Goal: Navigation & Orientation: Find specific page/section

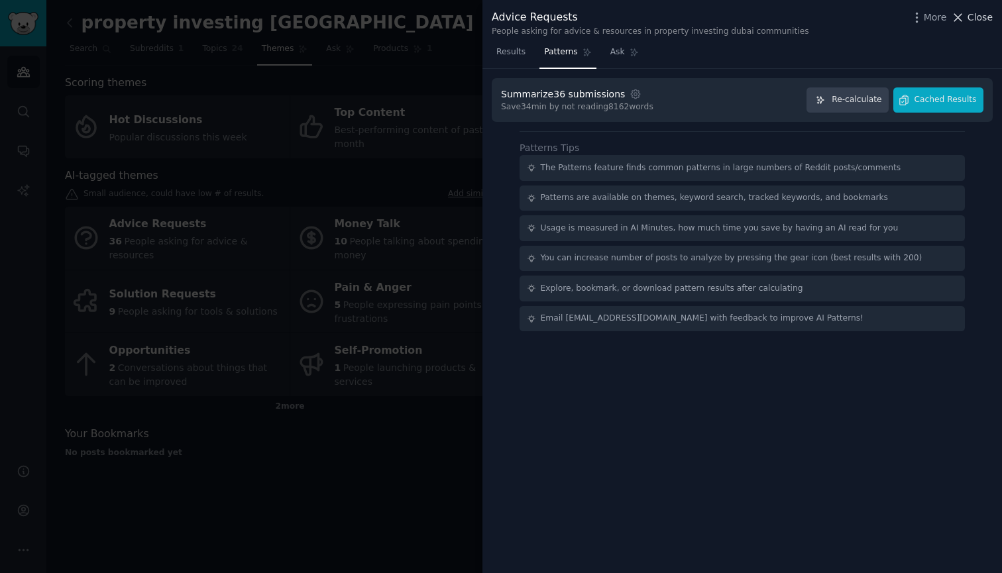
click at [971, 19] on span "Close" at bounding box center [979, 18] width 25 height 14
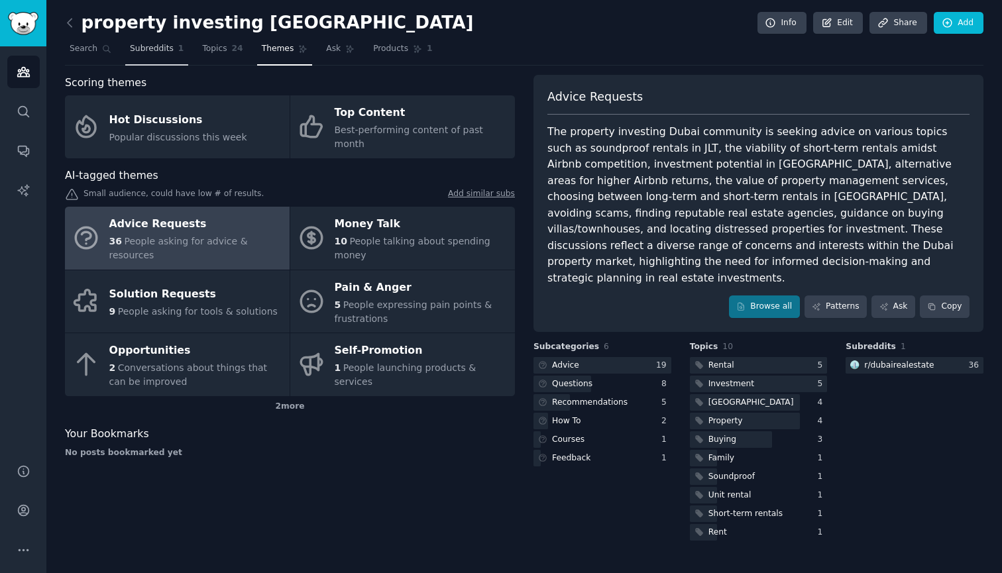
click at [137, 46] on span "Subreddits" at bounding box center [152, 49] width 44 height 12
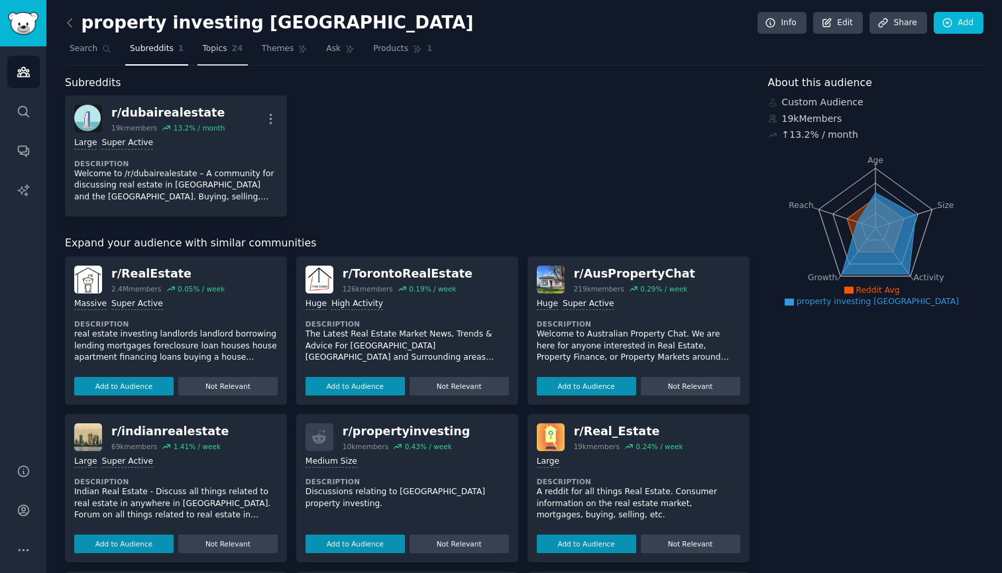
click at [203, 53] on span "Topics" at bounding box center [214, 49] width 25 height 12
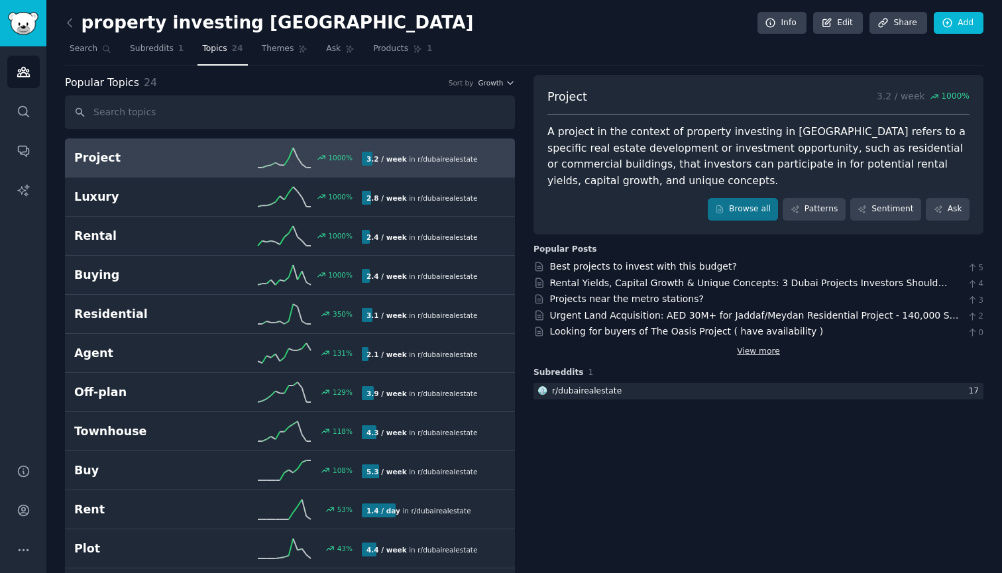
click at [757, 347] on link "View more" at bounding box center [758, 352] width 43 height 12
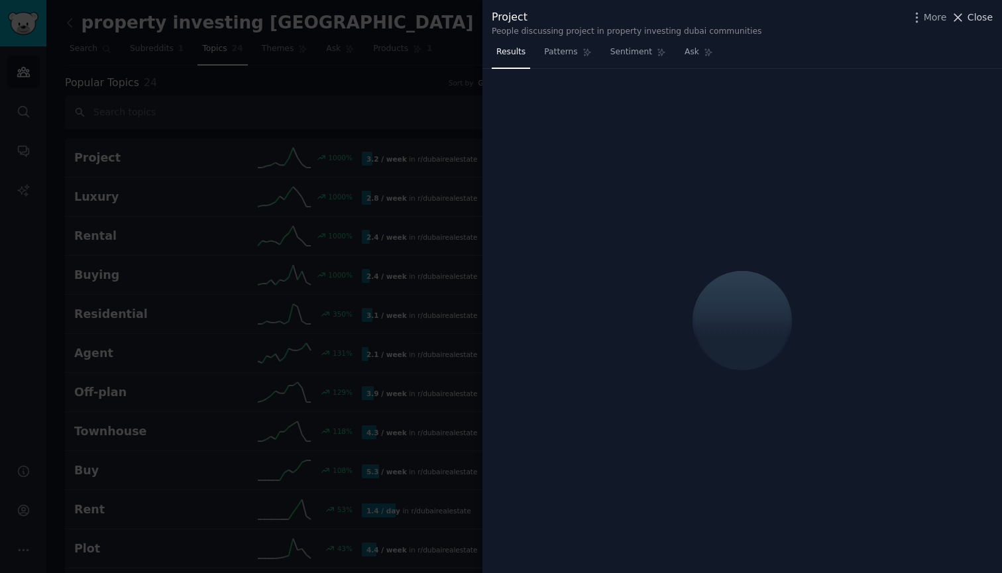
click at [978, 20] on span "Close" at bounding box center [979, 18] width 25 height 14
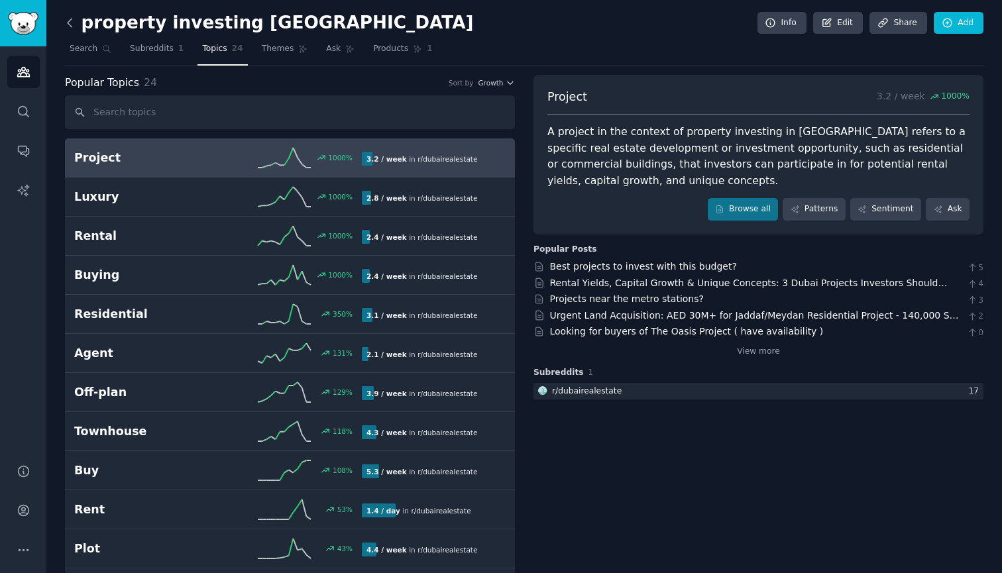
click at [69, 24] on icon at bounding box center [70, 23] width 4 height 8
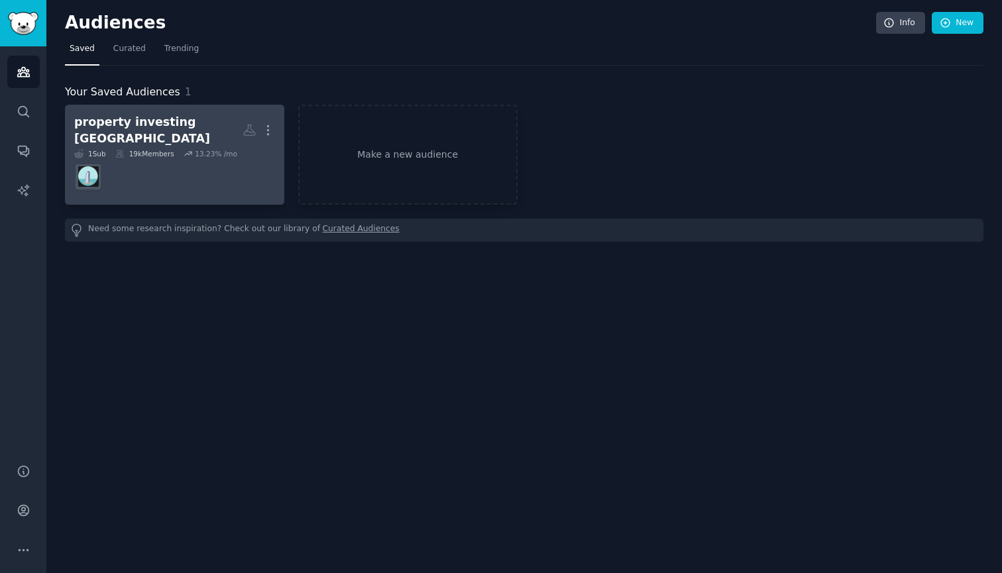
click at [142, 131] on div "property investing [GEOGRAPHIC_DATA]" at bounding box center [158, 130] width 168 height 32
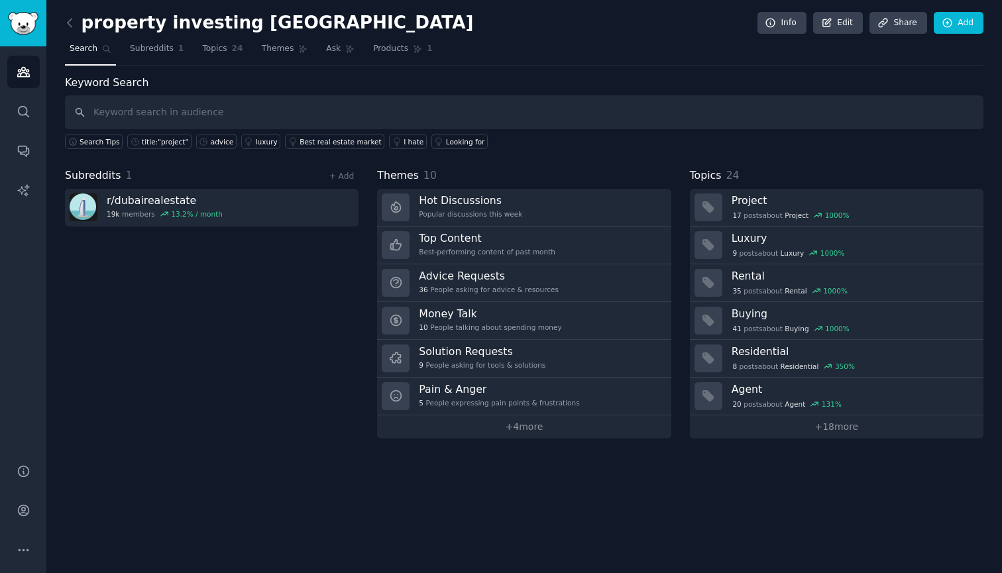
click at [111, 176] on span "Subreddits" at bounding box center [93, 176] width 56 height 17
